Goal: Entertainment & Leisure: Consume media (video, audio)

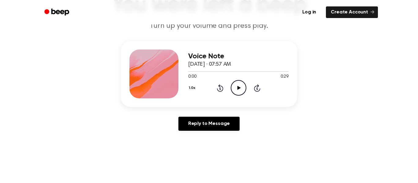
scroll to position [56, 0]
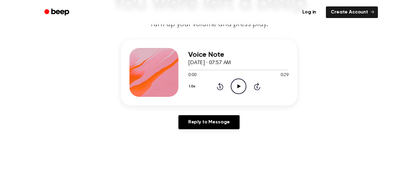
click at [236, 87] on icon "Play Audio" at bounding box center [238, 87] width 16 height 16
click at [223, 86] on icon "Rewind 5 seconds" at bounding box center [219, 87] width 7 height 8
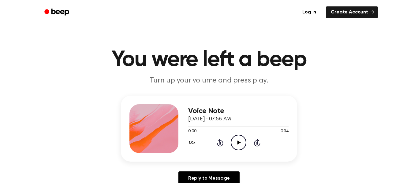
click at [236, 142] on icon "Play Audio" at bounding box center [238, 143] width 16 height 16
click at [241, 145] on icon "Play Audio" at bounding box center [238, 143] width 16 height 16
